Goal: Task Accomplishment & Management: Manage account settings

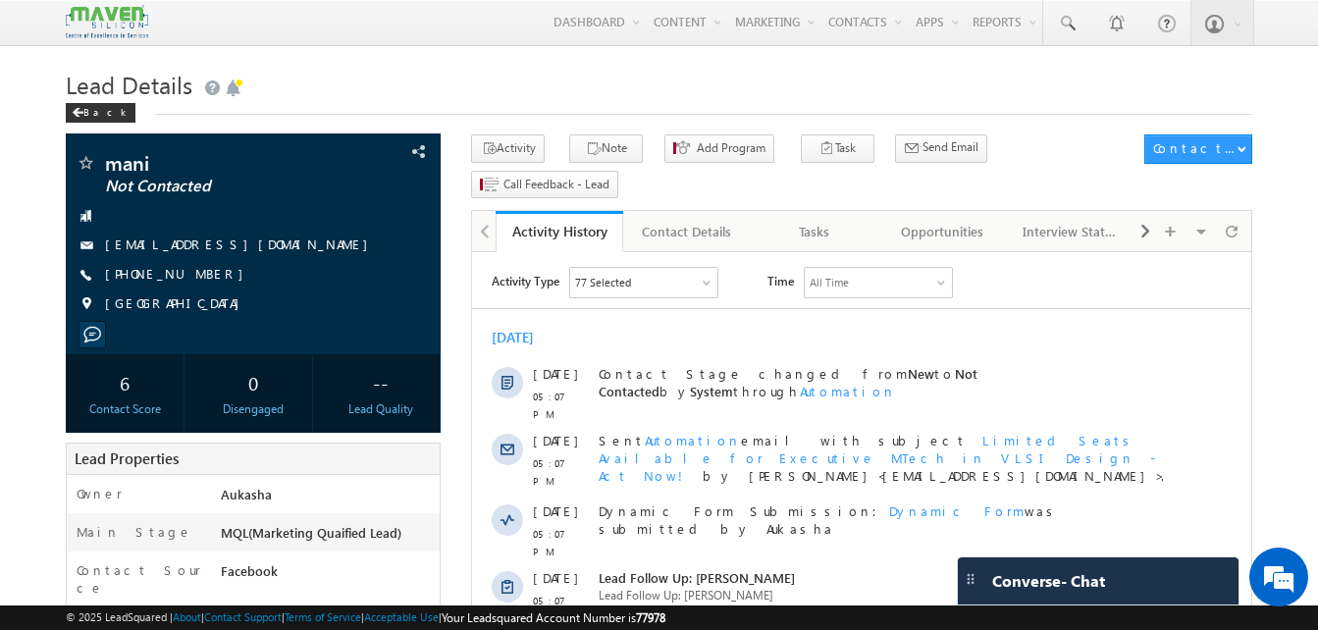
click at [461, 69] on h1 "Lead Details" at bounding box center [659, 83] width 1186 height 38
click at [466, 76] on h1 "Lead Details" at bounding box center [659, 83] width 1186 height 38
click at [637, 90] on h1 "Lead Details" at bounding box center [659, 83] width 1186 height 38
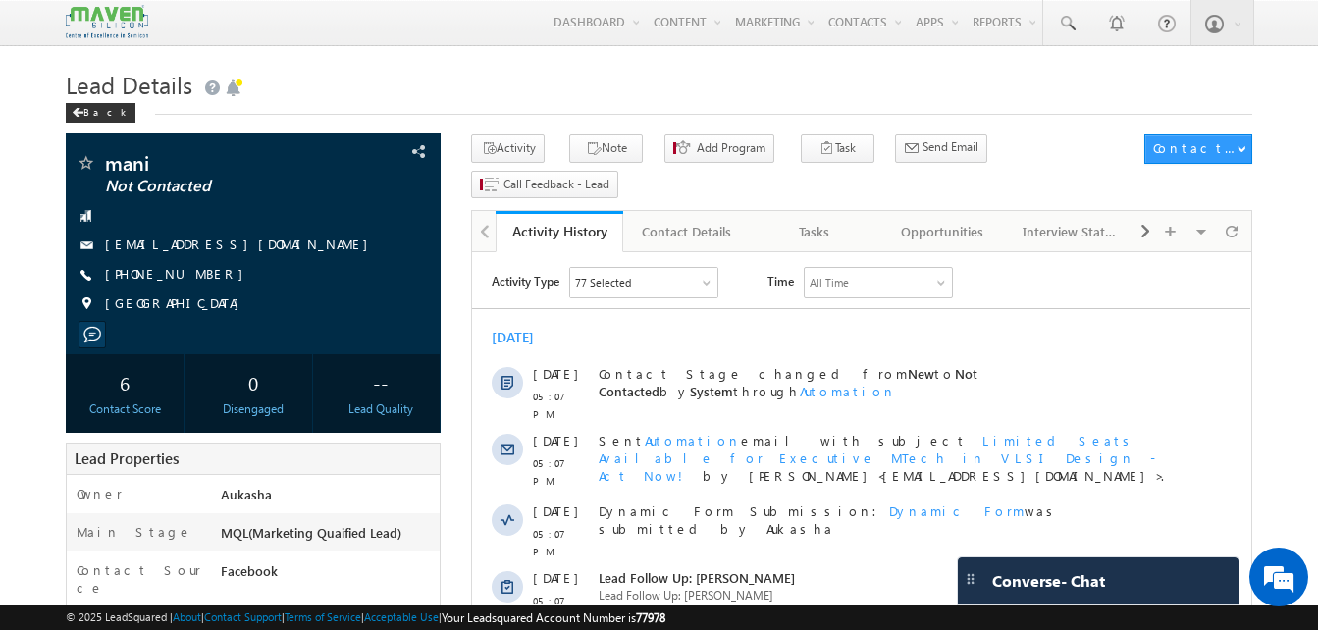
click at [635, 94] on h1 "Lead Details" at bounding box center [659, 83] width 1186 height 38
click at [602, 90] on h1 "Lead Details" at bounding box center [659, 83] width 1186 height 38
click at [539, 81] on h1 "Lead Details" at bounding box center [659, 83] width 1186 height 38
click at [513, 89] on h1 "Lead Details" at bounding box center [659, 83] width 1186 height 38
click at [626, 77] on h1 "Lead Details" at bounding box center [659, 83] width 1186 height 38
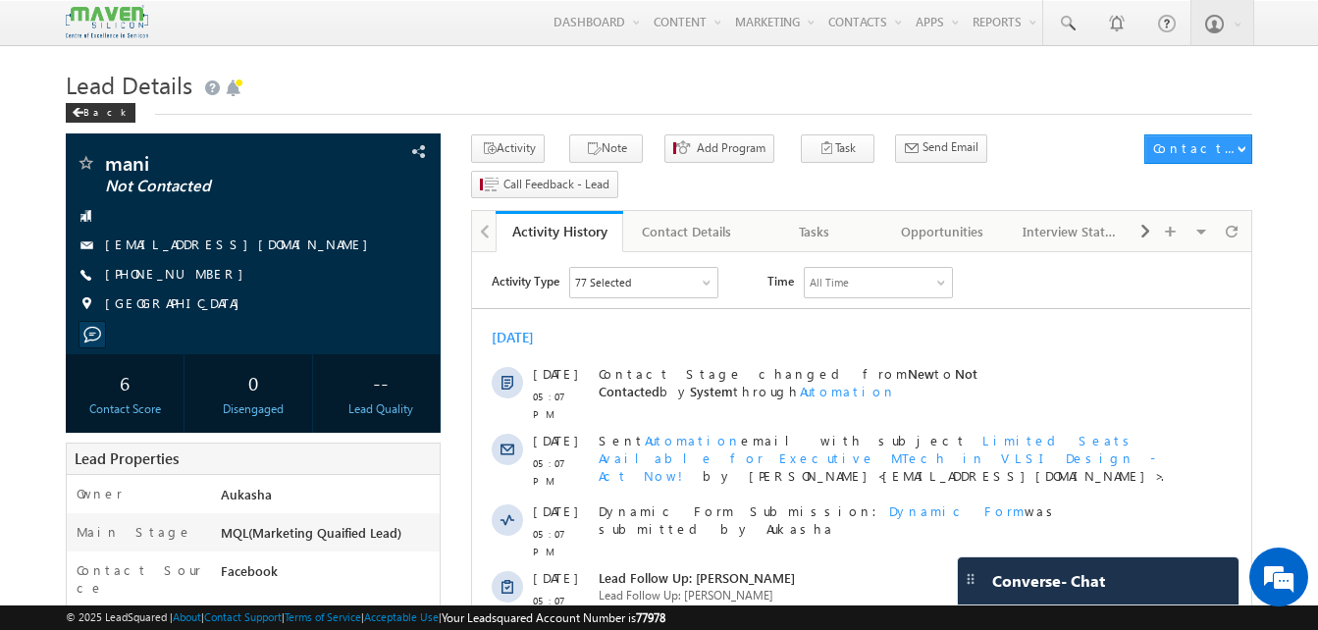
click at [295, 76] on h1 "Lead Details" at bounding box center [659, 83] width 1186 height 38
click at [255, 96] on h1 "Lead Details" at bounding box center [659, 83] width 1186 height 38
click at [290, 97] on h1 "Lead Details" at bounding box center [659, 83] width 1186 height 38
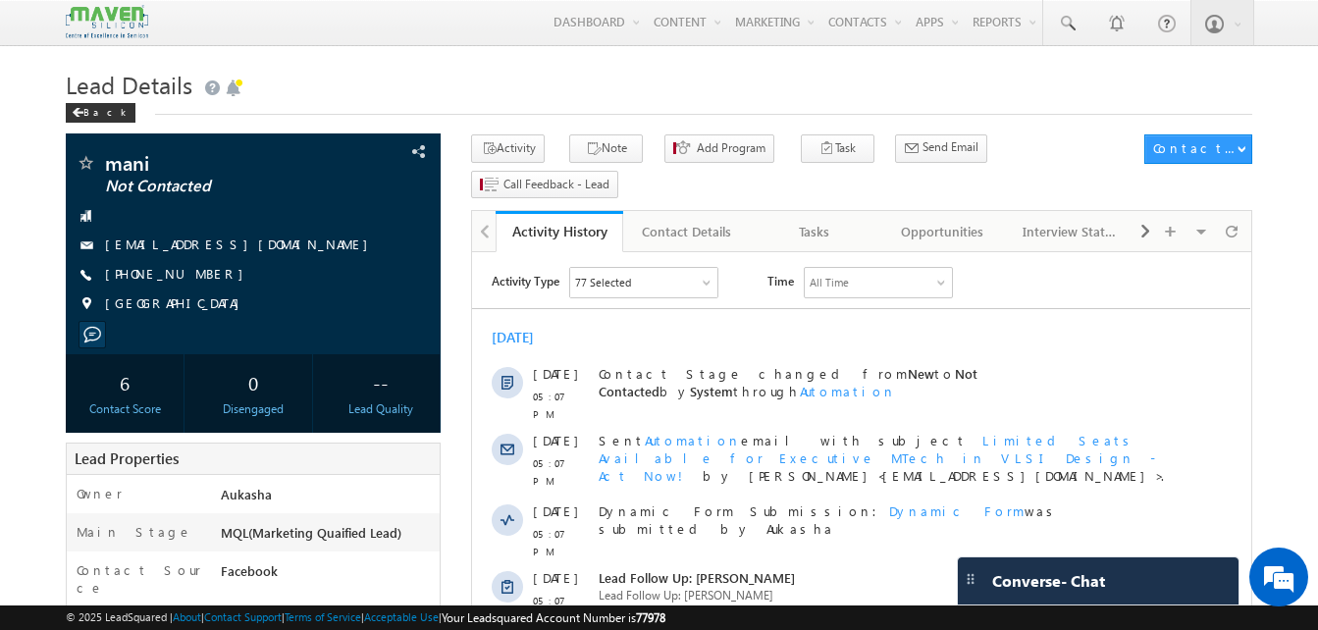
click at [322, 105] on div "Back" at bounding box center [659, 108] width 1186 height 13
click at [390, 86] on h1 "Lead Details" at bounding box center [659, 83] width 1186 height 38
click at [469, 84] on h1 "Lead Details" at bounding box center [659, 83] width 1186 height 38
click at [748, 100] on h1 "Lead Details" at bounding box center [659, 83] width 1186 height 38
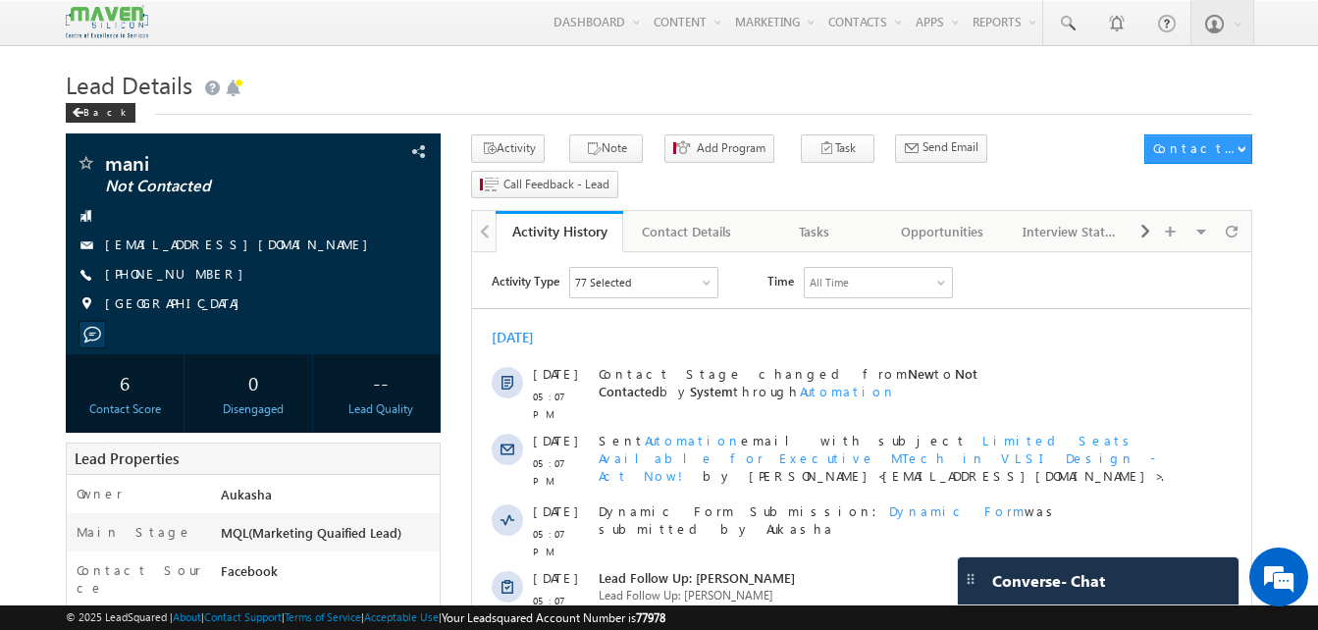
click at [681, 75] on h1 "Lead Details" at bounding box center [659, 83] width 1186 height 38
click at [716, 77] on h1 "Lead Details" at bounding box center [659, 83] width 1186 height 38
click at [498, 75] on h1 "Lead Details" at bounding box center [659, 83] width 1186 height 38
click at [511, 71] on h1 "Lead Details" at bounding box center [659, 83] width 1186 height 38
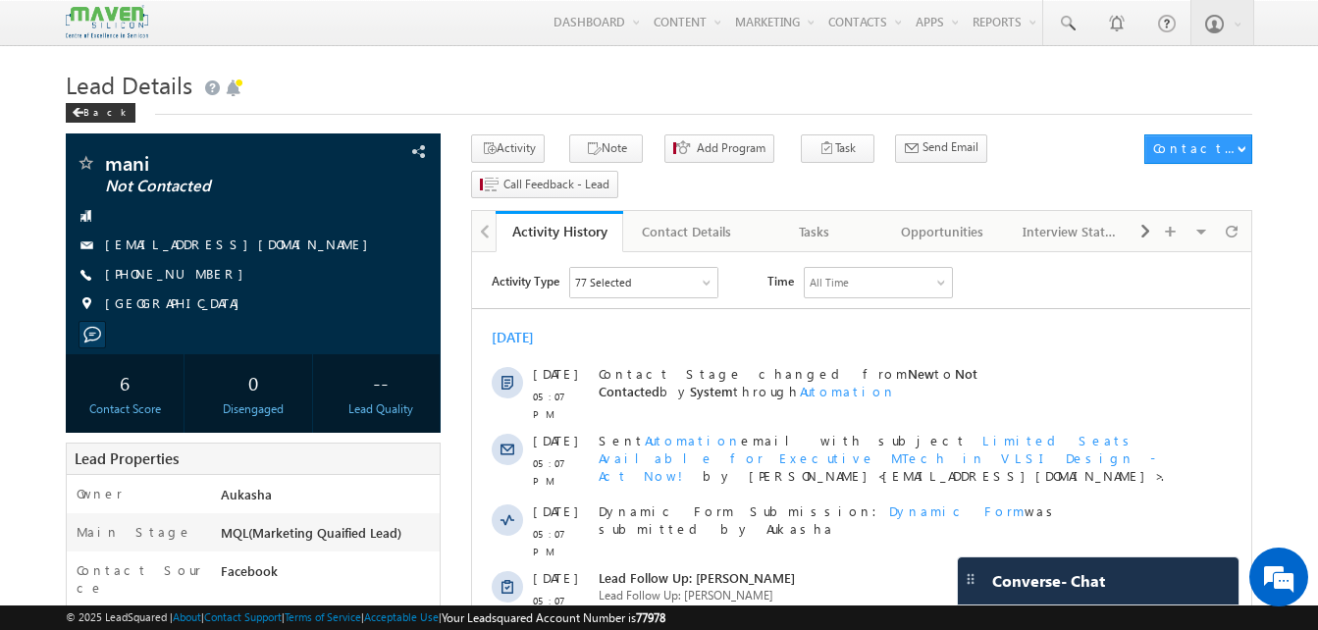
click at [322, 87] on h1 "Lead Details" at bounding box center [659, 83] width 1186 height 38
click at [632, 95] on h1 "Lead Details" at bounding box center [659, 83] width 1186 height 38
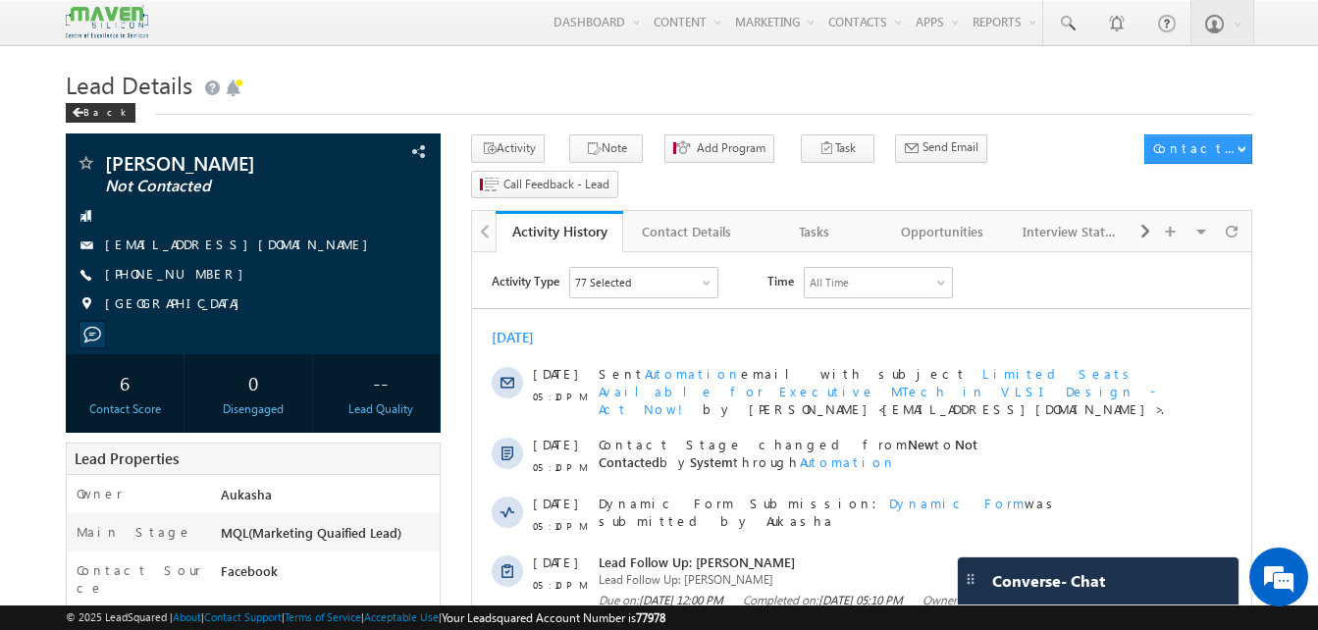
click at [579, 77] on h1 "Lead Details" at bounding box center [659, 83] width 1186 height 38
click at [612, 96] on h1 "Lead Details" at bounding box center [659, 83] width 1186 height 38
click at [395, 93] on h1 "Lead Details" at bounding box center [659, 83] width 1186 height 38
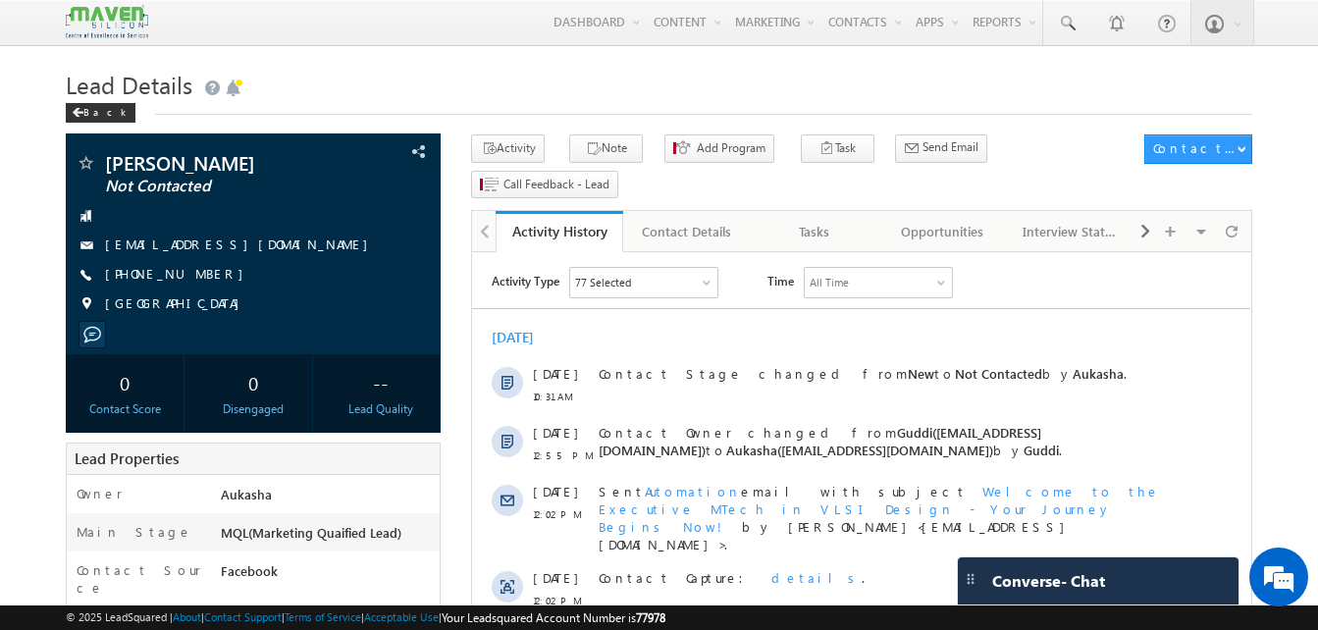
click at [461, 78] on h1 "Lead Details" at bounding box center [659, 83] width 1186 height 38
click at [441, 88] on h1 "Lead Details" at bounding box center [659, 83] width 1186 height 38
drag, startPoint x: 0, startPoint y: 0, endPoint x: 515, endPoint y: 96, distance: 524.1
click at [515, 96] on h1 "Lead Details" at bounding box center [659, 83] width 1186 height 38
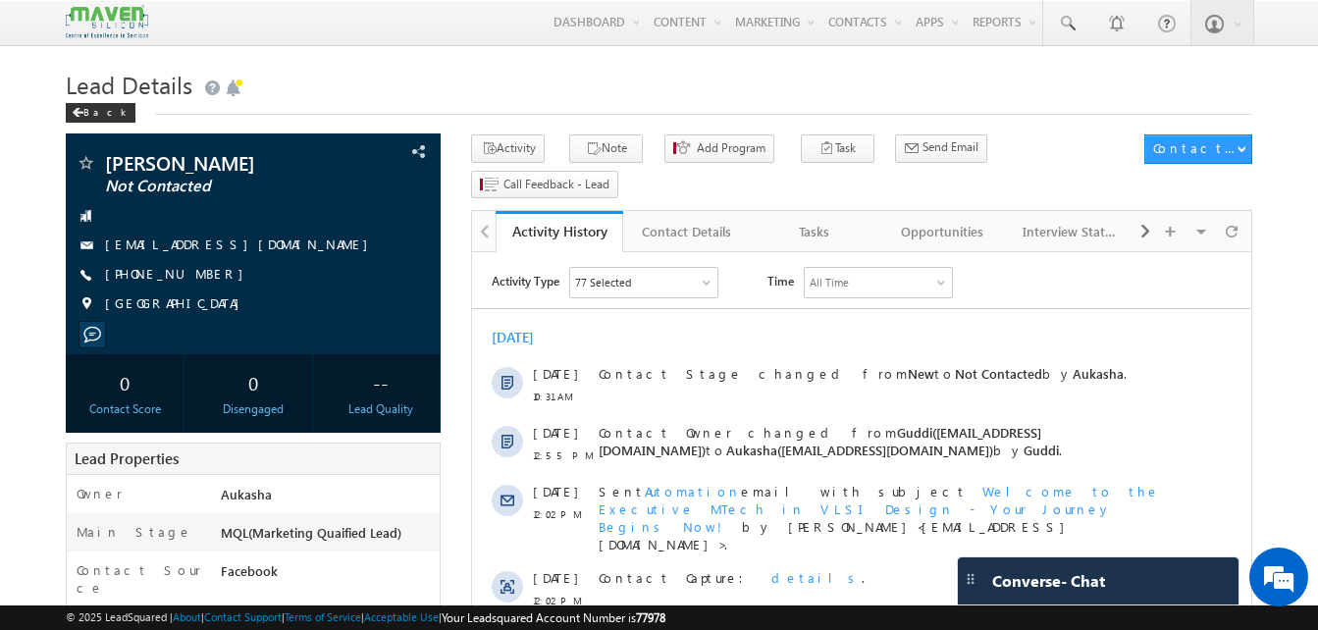
click at [537, 86] on h1 "Lead Details" at bounding box center [659, 83] width 1186 height 38
click at [464, 86] on h1 "Lead Details" at bounding box center [659, 83] width 1186 height 38
click at [429, 87] on h1 "Lead Details" at bounding box center [659, 83] width 1186 height 38
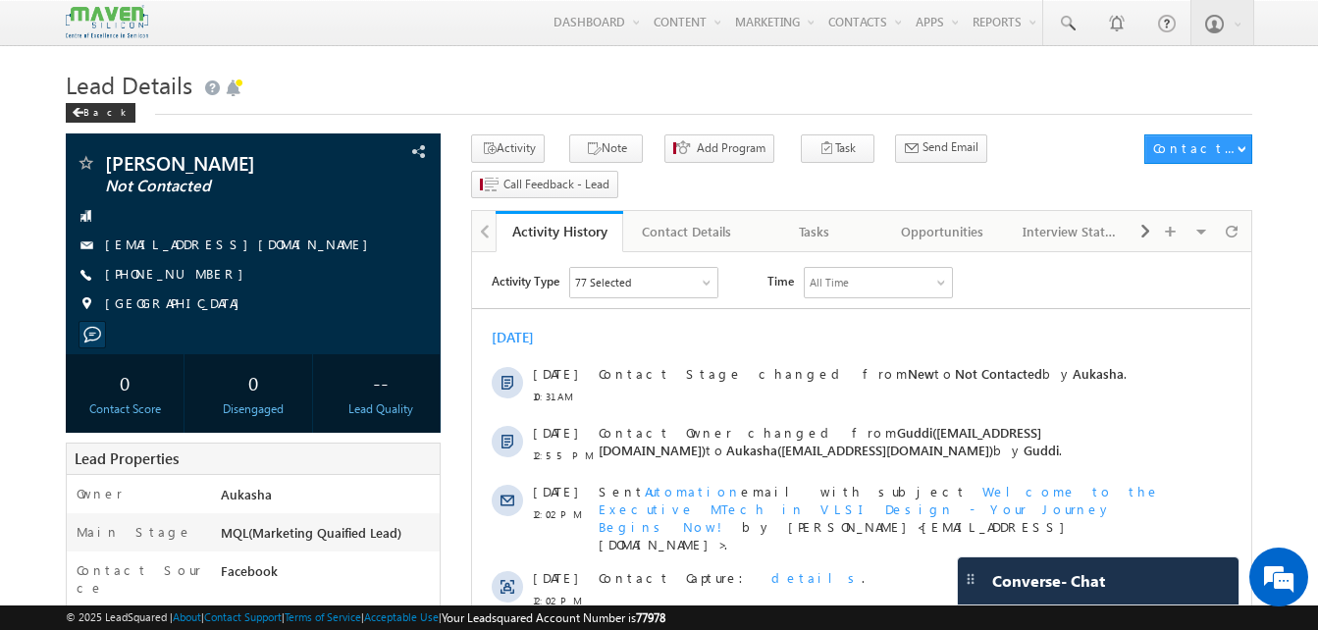
click at [274, 77] on h1 "Lead Details" at bounding box center [659, 83] width 1186 height 38
click at [556, 86] on h1 "Lead Details" at bounding box center [659, 83] width 1186 height 38
click at [526, 96] on h1 "Lead Details" at bounding box center [659, 83] width 1186 height 38
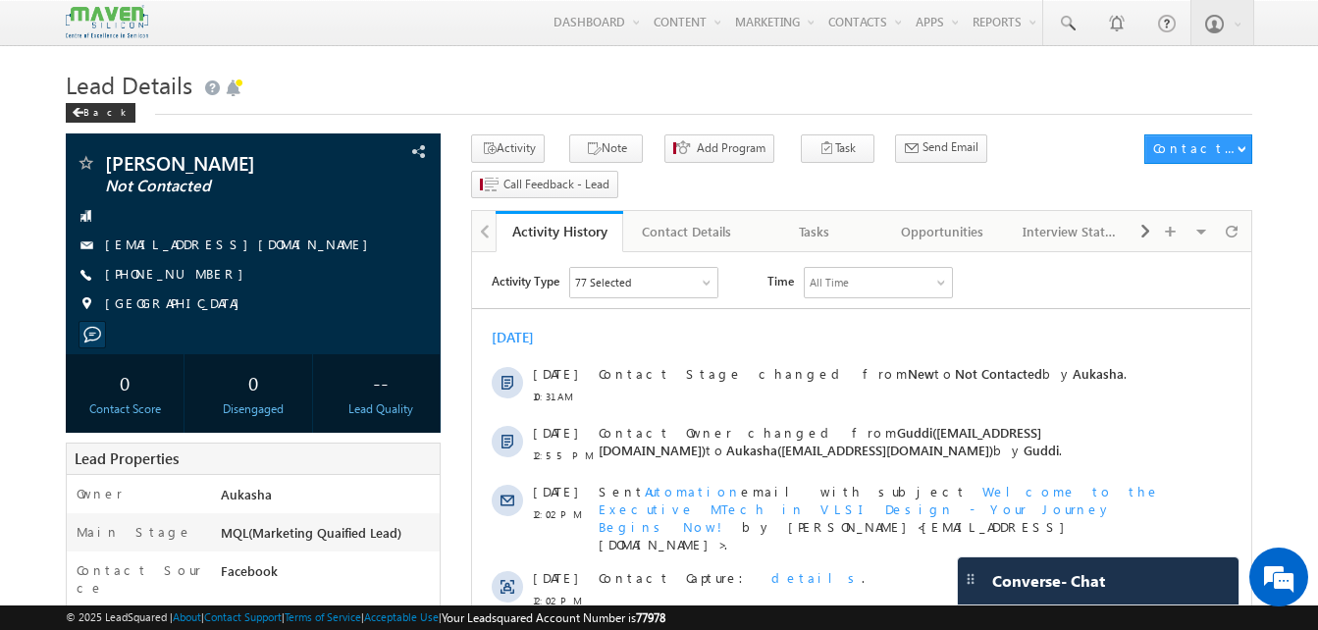
click at [633, 77] on h1 "Lead Details" at bounding box center [659, 83] width 1186 height 38
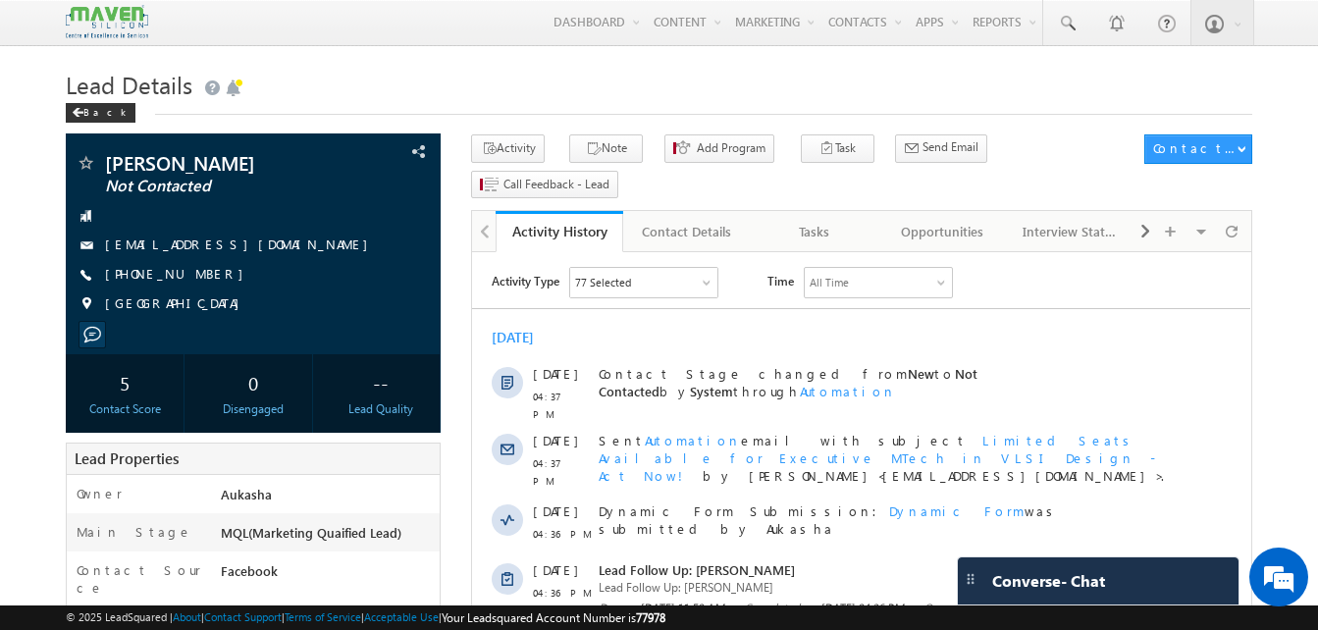
click at [201, 276] on div "[PHONE_NUMBER]" at bounding box center [253, 275] width 355 height 20
copy div "[PHONE_NUMBER]"
drag, startPoint x: 255, startPoint y: 160, endPoint x: 104, endPoint y: 167, distance: 151.3
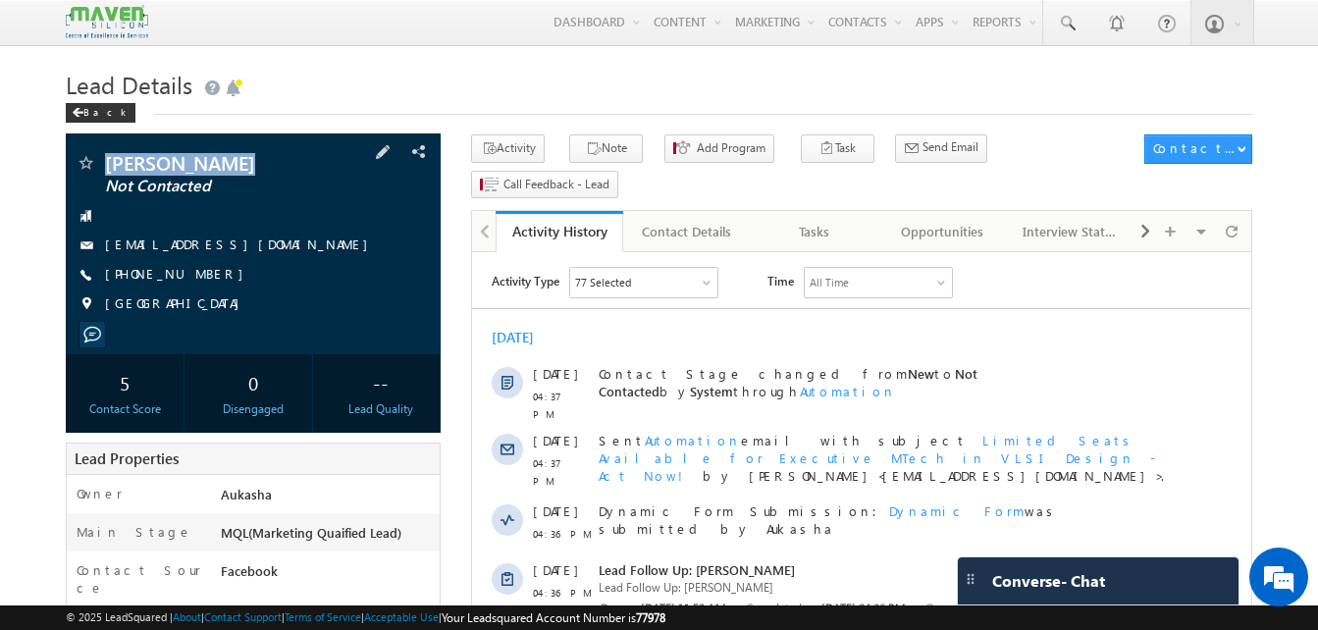
click at [104, 167] on div "Nishant Kumar Not Contacted" at bounding box center [253, 163] width 355 height 20
copy div "Nishant Kumar"
click at [823, 220] on div "Tasks" at bounding box center [814, 232] width 94 height 24
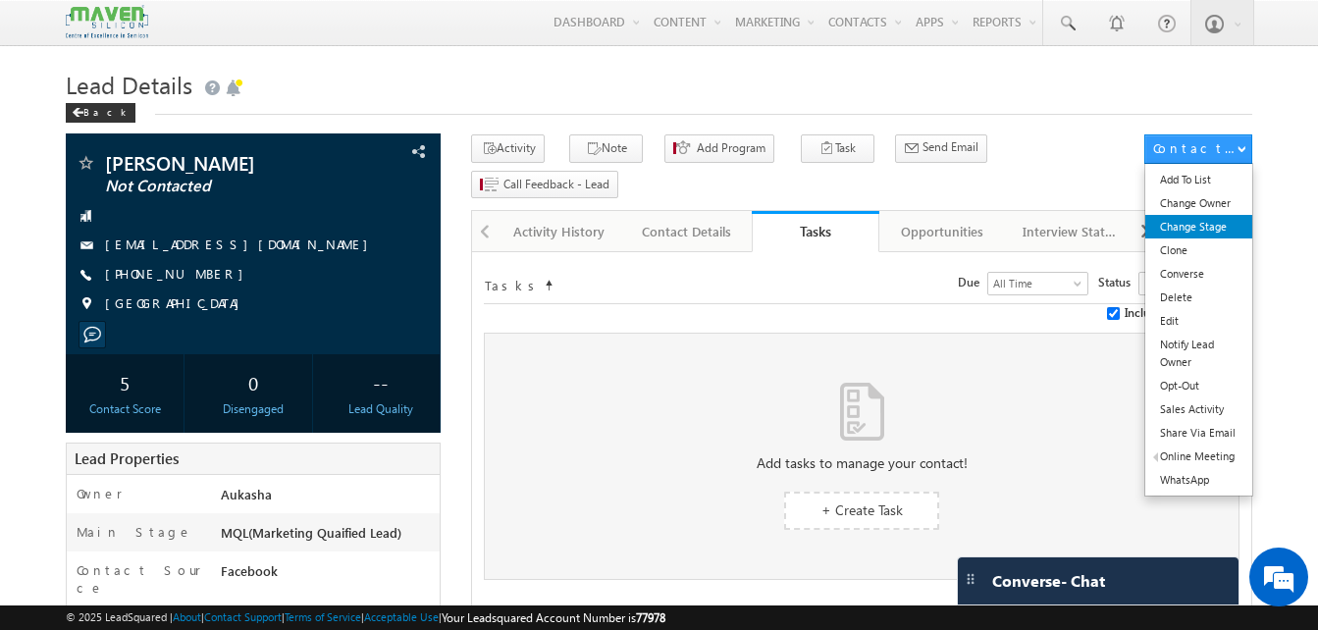
click at [1199, 221] on link "Change Stage" at bounding box center [1198, 227] width 107 height 24
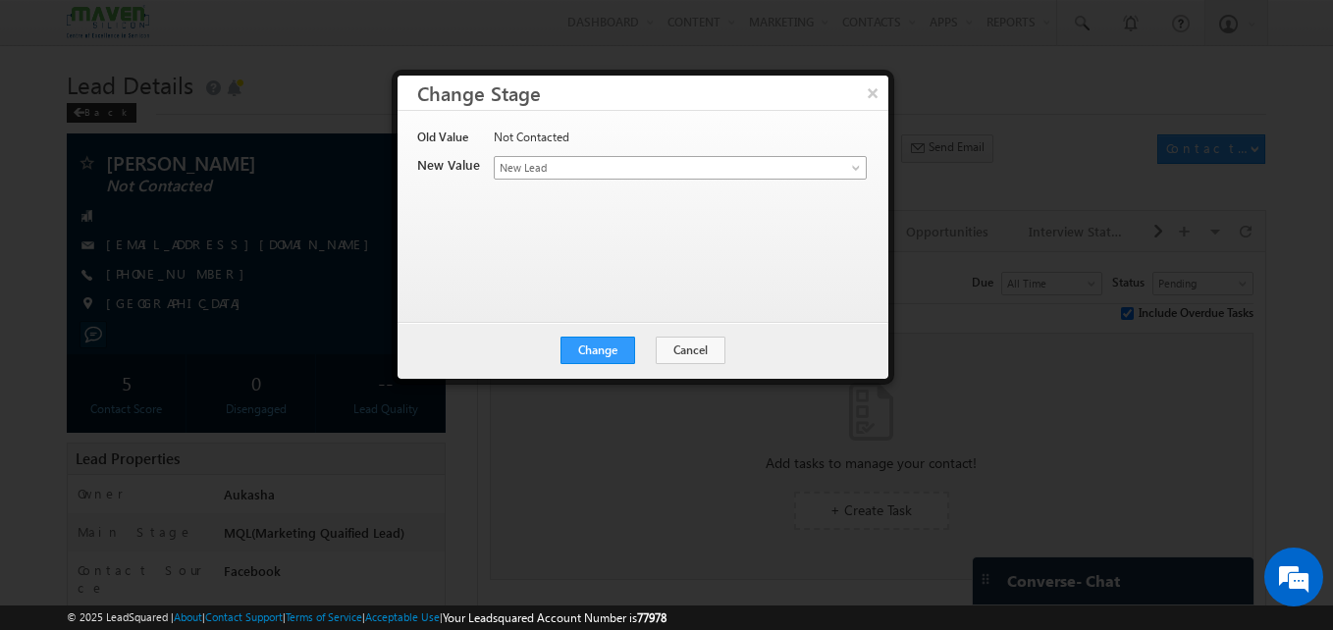
click at [720, 163] on span "New Lead" at bounding box center [648, 168] width 306 height 18
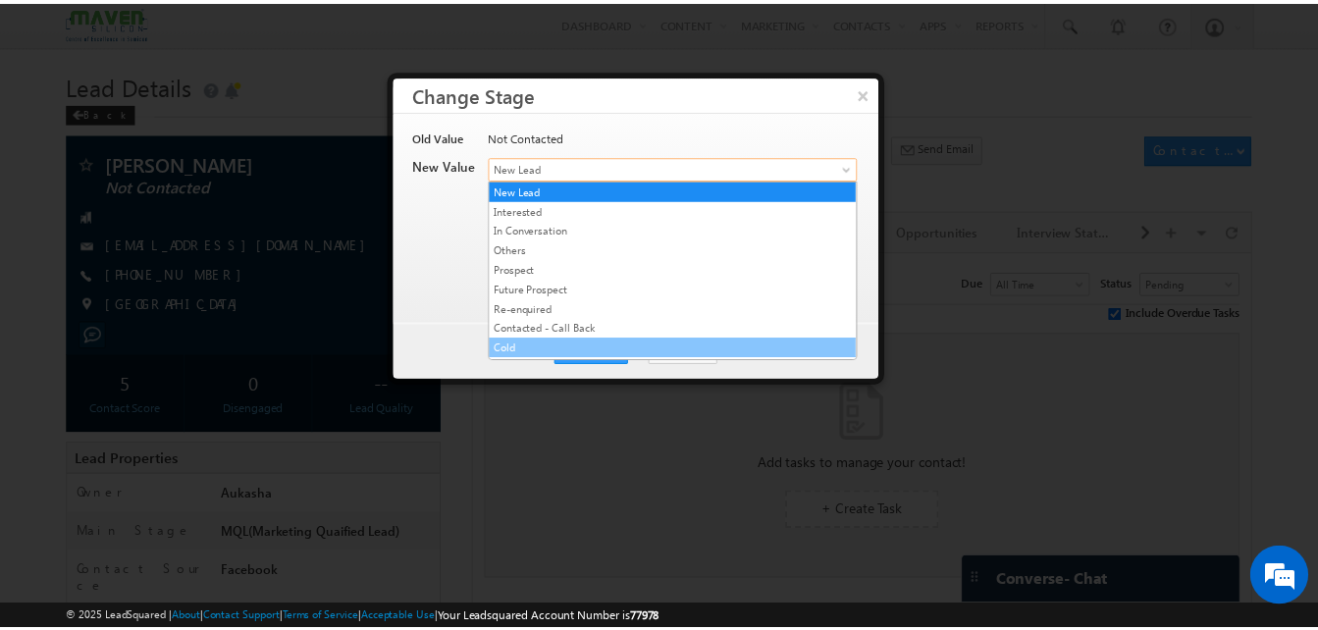
scroll to position [371, 0]
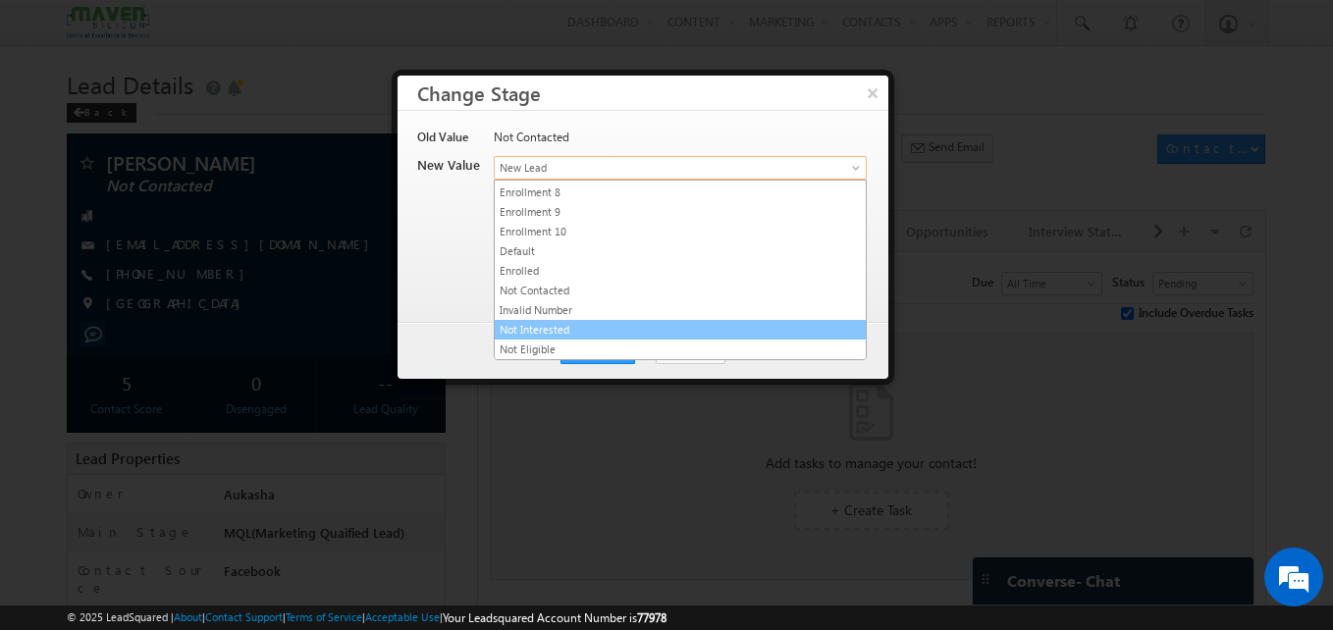
click at [625, 328] on link "Not Interested" at bounding box center [680, 330] width 371 height 18
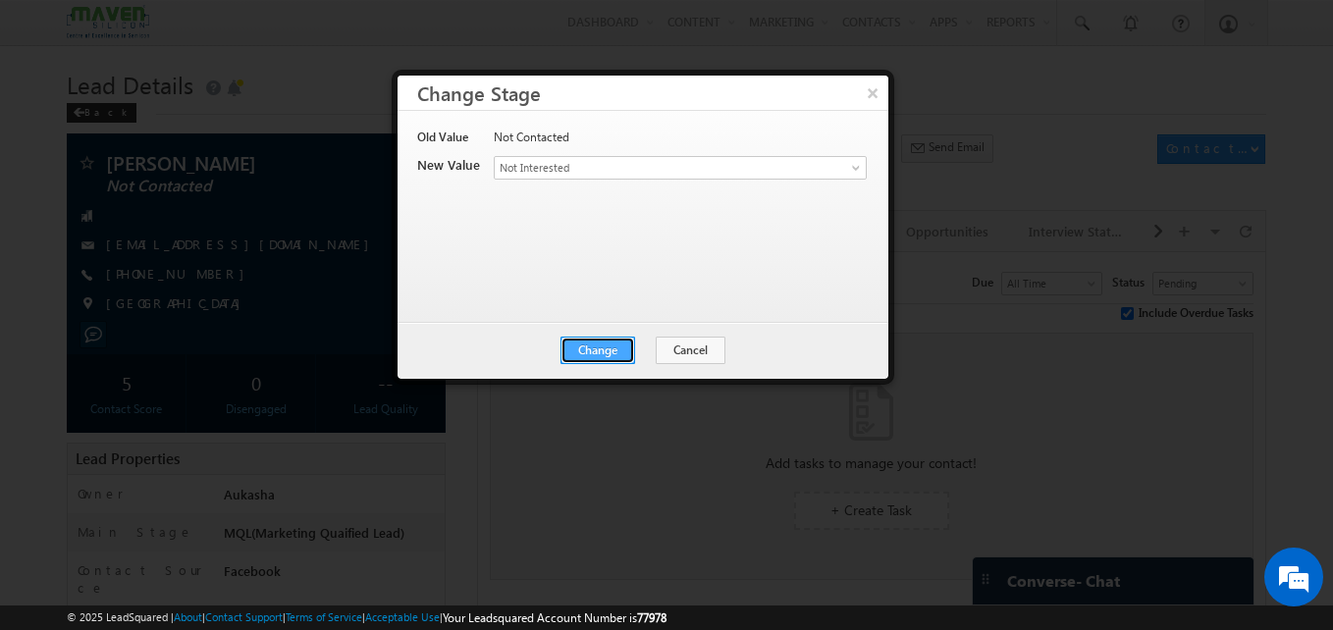
click at [613, 349] on button "Change" at bounding box center [597, 350] width 75 height 27
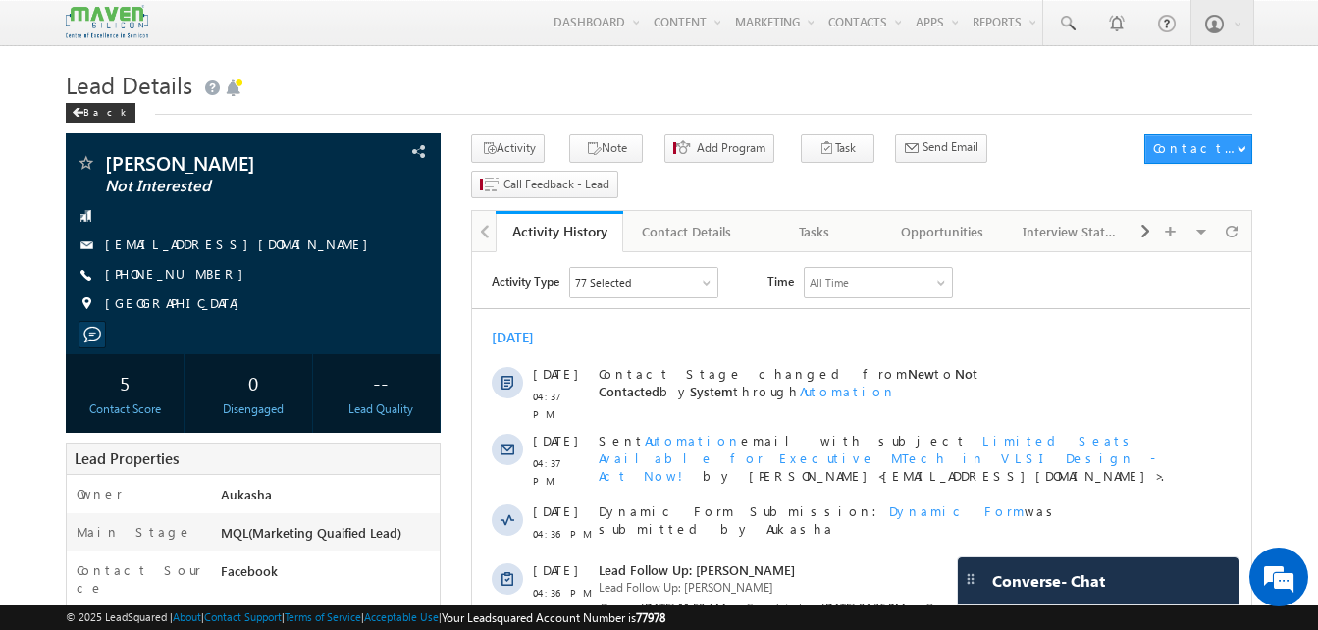
click at [573, 81] on h1 "Lead Details" at bounding box center [659, 83] width 1186 height 38
click at [613, 81] on h1 "Lead Details" at bounding box center [659, 83] width 1186 height 38
click at [645, 84] on h1 "Lead Details" at bounding box center [659, 83] width 1186 height 38
click at [710, 96] on h1 "Lead Details" at bounding box center [659, 83] width 1186 height 38
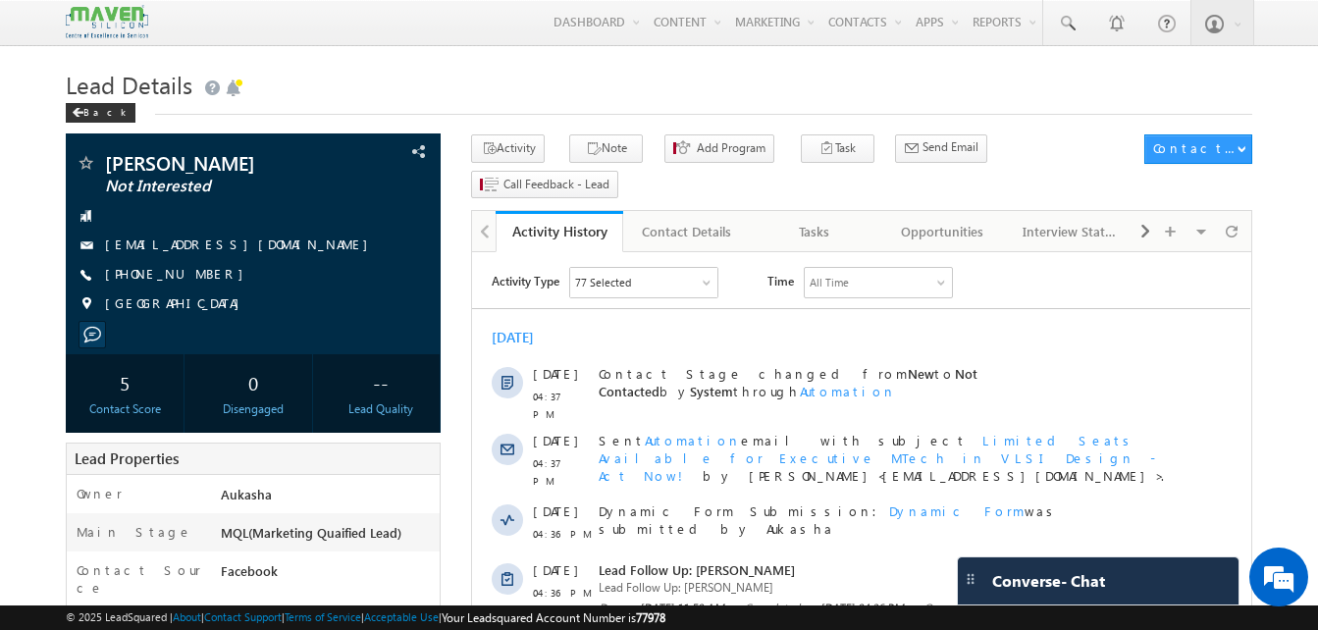
click at [504, 82] on h1 "Lead Details" at bounding box center [659, 83] width 1186 height 38
click at [494, 87] on h1 "Lead Details" at bounding box center [659, 83] width 1186 height 38
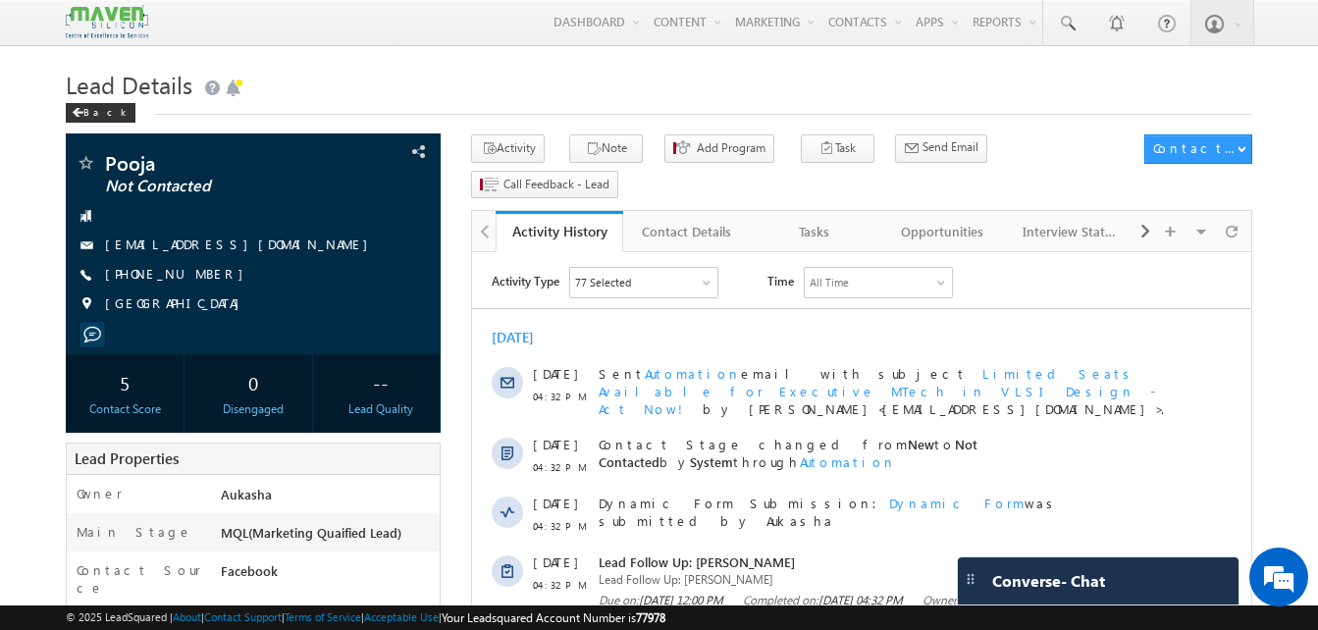
click at [350, 123] on div "Lead Details Back" at bounding box center [659, 99] width 1186 height 71
drag, startPoint x: 214, startPoint y: 278, endPoint x: 200, endPoint y: 274, distance: 14.3
click at [200, 274] on div "+91-8247621720" at bounding box center [253, 275] width 355 height 20
copy div "+91-8247621720"
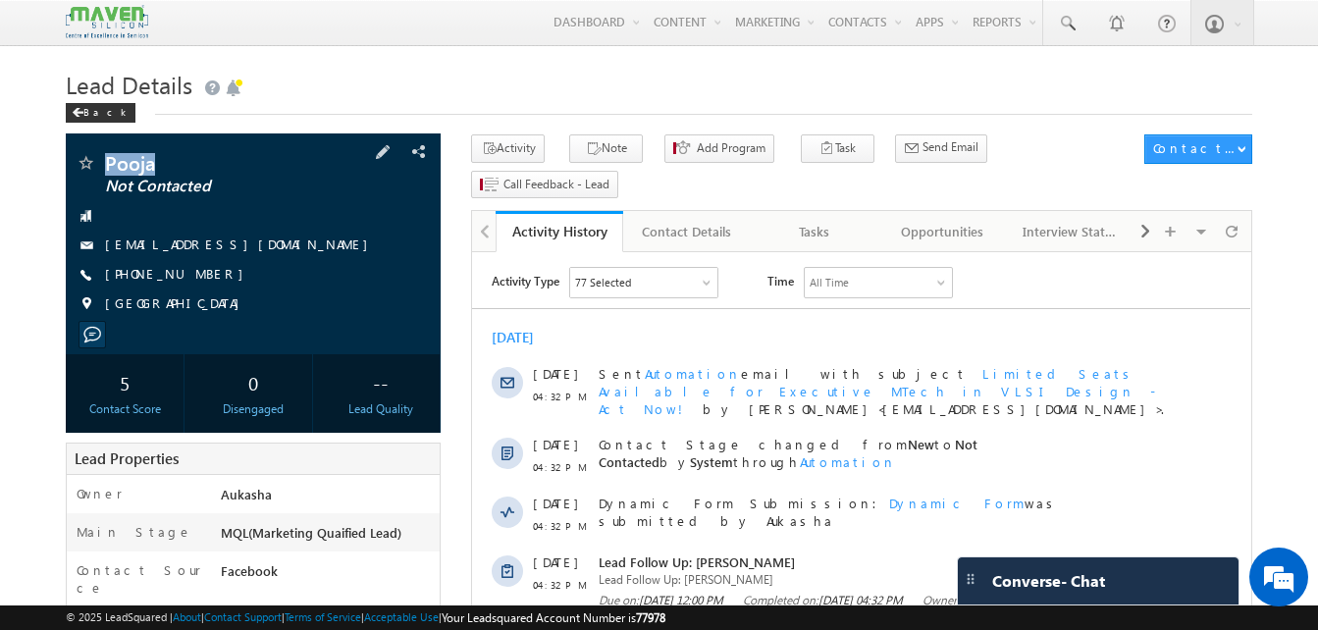
drag, startPoint x: 162, startPoint y: 157, endPoint x: 105, endPoint y: 158, distance: 56.9
click at [105, 158] on span "Pooja" at bounding box center [220, 163] width 231 height 20
copy span "Pooja"
click at [216, 282] on div "+91-8247621720" at bounding box center [253, 275] width 355 height 20
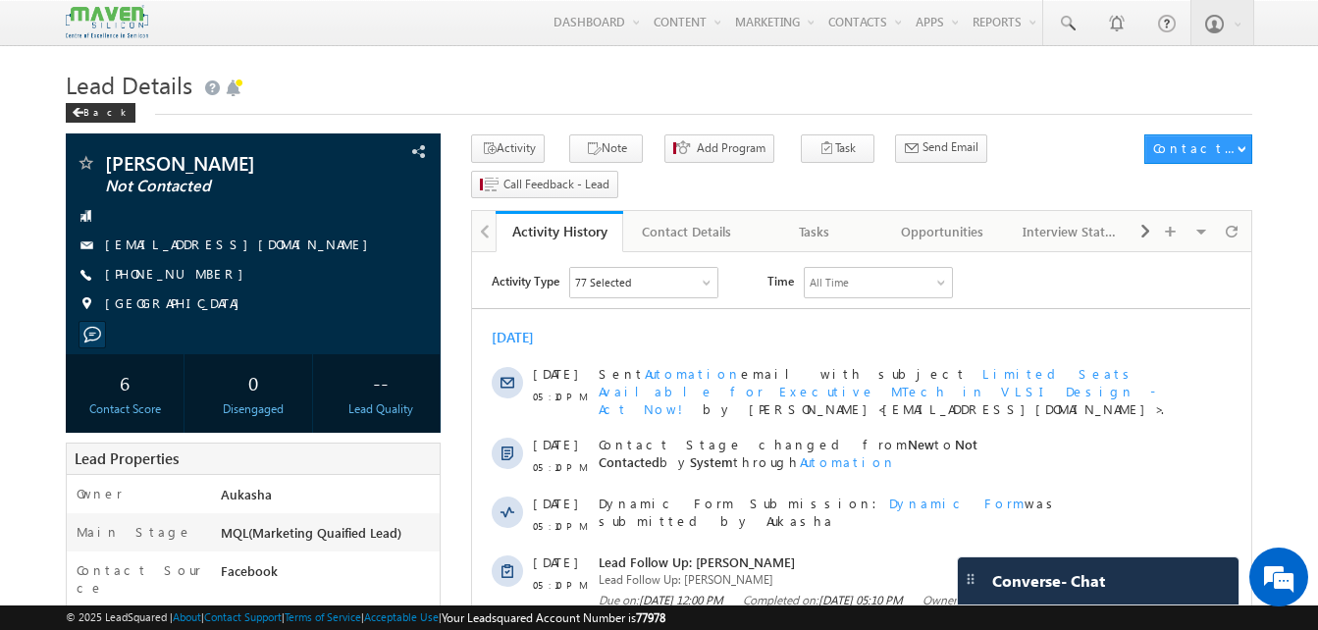
click at [600, 94] on h1 "Lead Details" at bounding box center [659, 83] width 1186 height 38
click at [568, 82] on h1 "Lead Details" at bounding box center [659, 83] width 1186 height 38
click at [411, 76] on h1 "Lead Details" at bounding box center [659, 83] width 1186 height 38
